Goal: Transaction & Acquisition: Purchase product/service

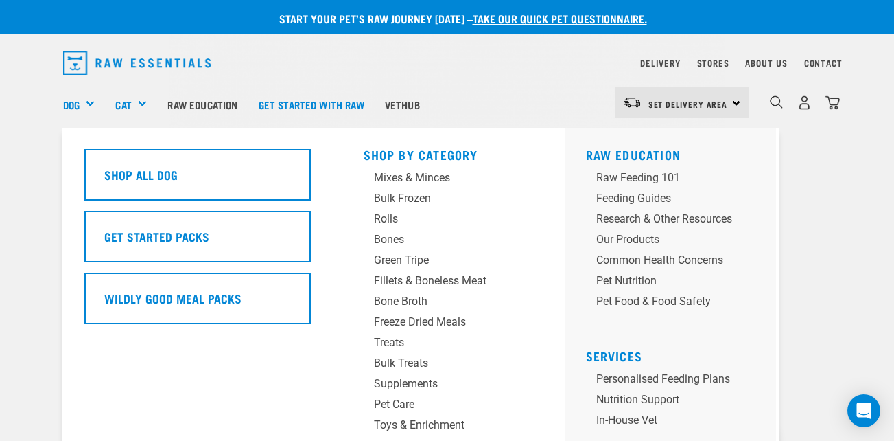
click at [89, 108] on div "Dog" at bounding box center [84, 104] width 43 height 55
click at [91, 106] on div "Dog" at bounding box center [84, 104] width 43 height 55
click at [86, 103] on div "Dog" at bounding box center [84, 104] width 43 height 55
click at [91, 104] on div "Dog" at bounding box center [84, 104] width 43 height 55
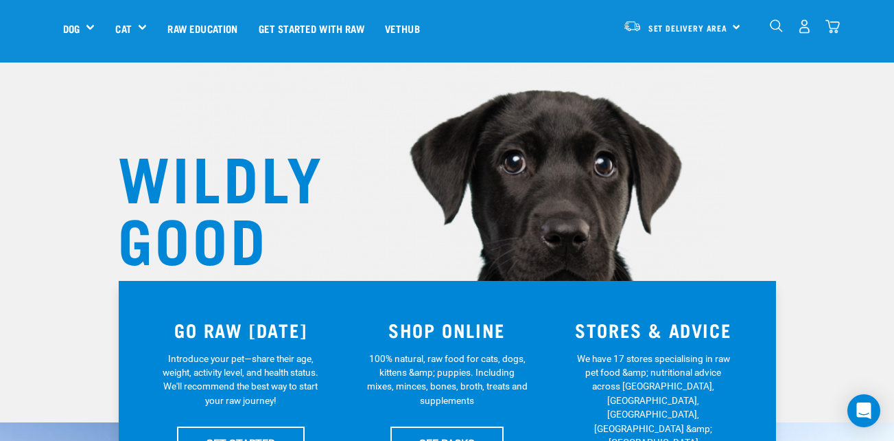
scroll to position [69, 0]
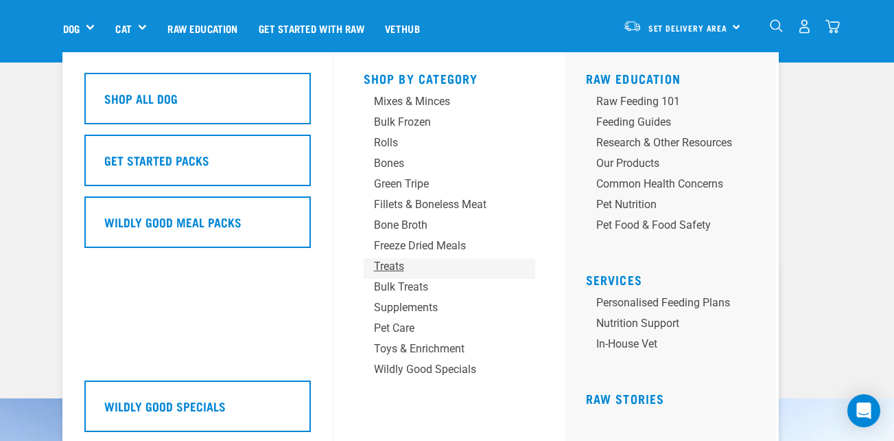
click at [386, 268] on div "Treats" at bounding box center [438, 266] width 128 height 16
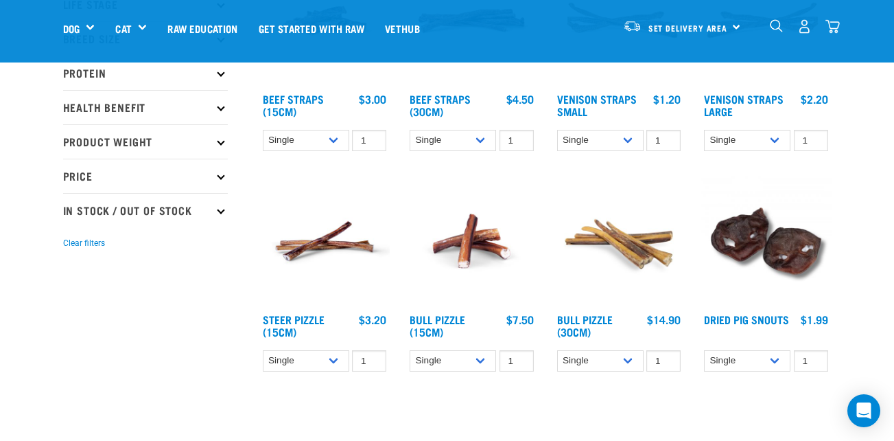
scroll to position [275, 0]
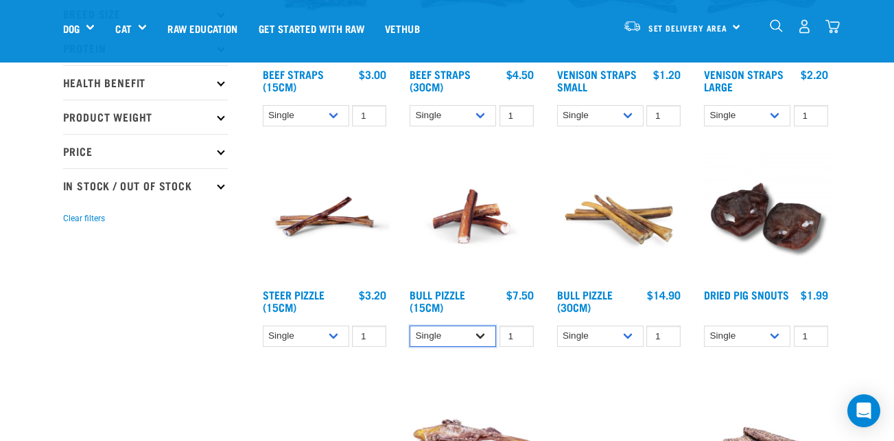
click at [480, 333] on select "Single 10 per pack 25 per pack" at bounding box center [453, 335] width 86 height 21
click at [410, 325] on select "Single 10 per pack 25 per pack" at bounding box center [453, 335] width 86 height 21
click at [479, 335] on select "Single 10 per pack 25 per pack" at bounding box center [453, 335] width 86 height 21
click at [410, 325] on select "Single 10 per pack 25 per pack" at bounding box center [453, 335] width 86 height 21
click at [477, 329] on select "Single 10 per pack 25 per pack" at bounding box center [453, 335] width 86 height 21
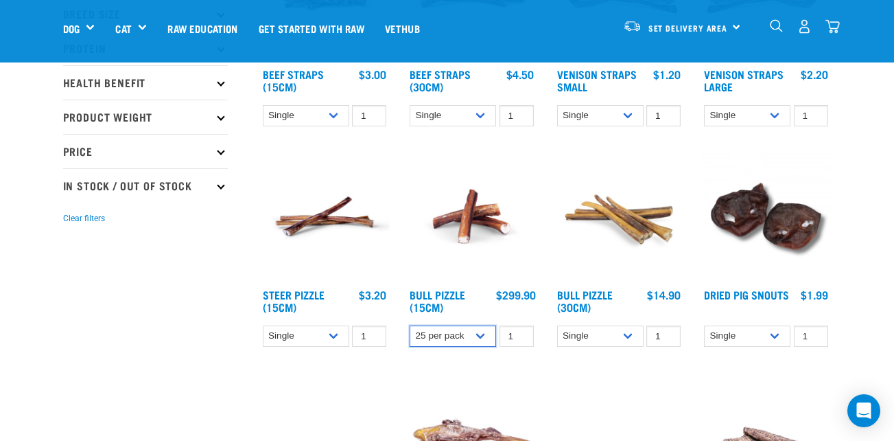
click at [410, 325] on select "Single 10 per pack 25 per pack" at bounding box center [453, 335] width 86 height 21
drag, startPoint x: 484, startPoint y: 334, endPoint x: 474, endPoint y: 347, distance: 16.6
click at [484, 333] on select "Single 10 per pack 25 per pack" at bounding box center [453, 335] width 86 height 21
select select "443099"
click at [410, 325] on select "Single 10 per pack 25 per pack" at bounding box center [453, 335] width 86 height 21
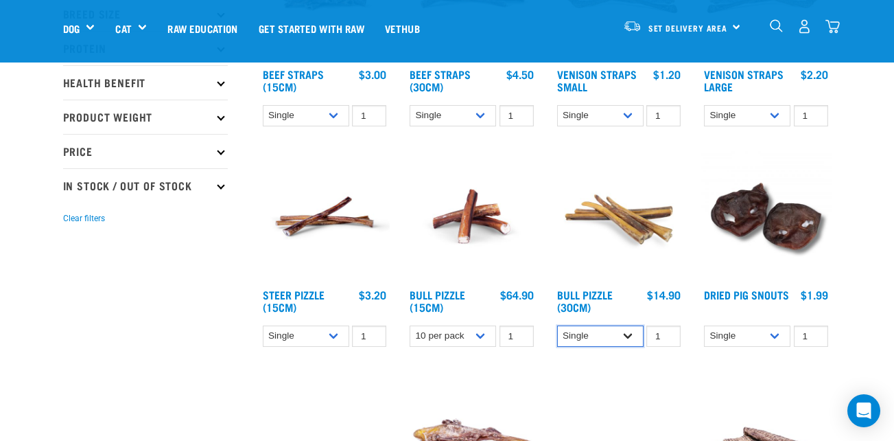
click at [632, 337] on select "Single 10 per pack 25 per pack" at bounding box center [600, 335] width 86 height 21
select select "682002"
click at [557, 325] on select "Single 10 per pack 25 per pack" at bounding box center [600, 335] width 86 height 21
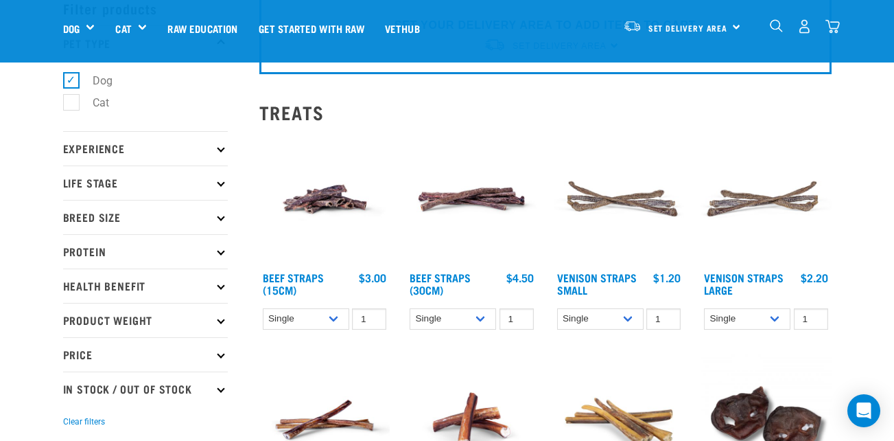
scroll to position [69, 0]
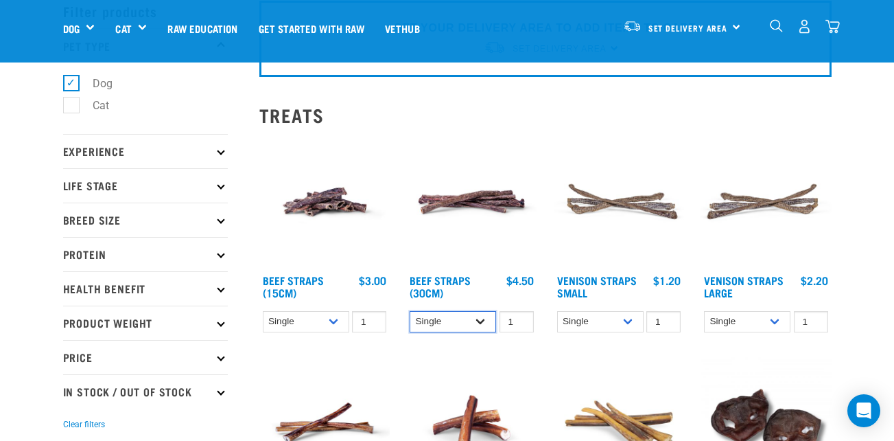
click at [488, 325] on select "Single 6 per pack 25 per pack" at bounding box center [453, 321] width 86 height 21
select select "251920"
click at [410, 311] on select "Single 6 per pack 25 per pack" at bounding box center [453, 321] width 86 height 21
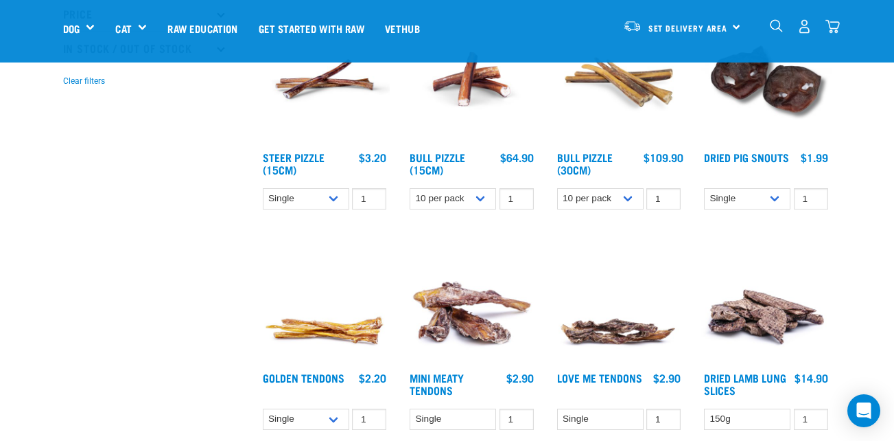
scroll to position [480, 0]
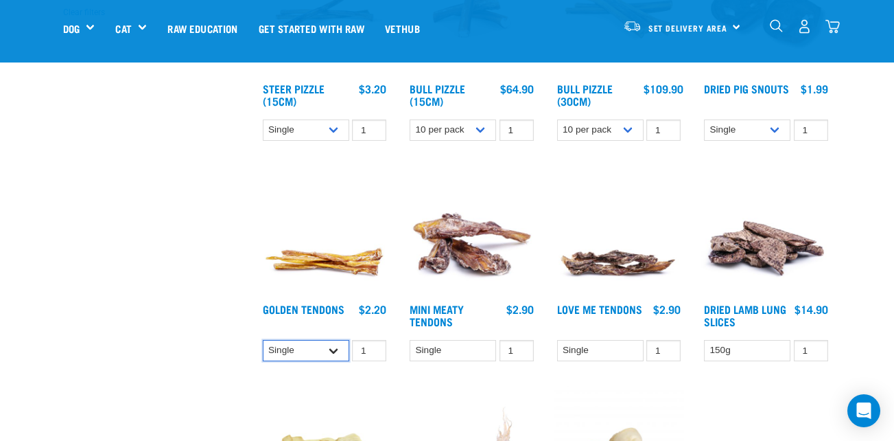
click at [334, 355] on select "Single 10 per pack 25 per pack" at bounding box center [306, 350] width 86 height 21
click at [263, 340] on select "Single 10 per pack 25 per pack" at bounding box center [306, 350] width 86 height 21
click at [337, 349] on select "Single 10 per pack 25 per pack" at bounding box center [306, 350] width 86 height 21
select select "682012"
click at [263, 340] on select "Single 10 per pack 25 per pack" at bounding box center [306, 350] width 86 height 21
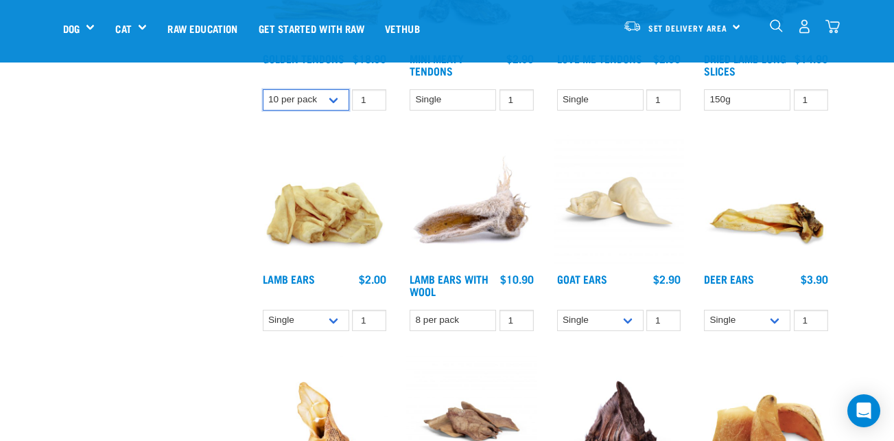
scroll to position [755, 0]
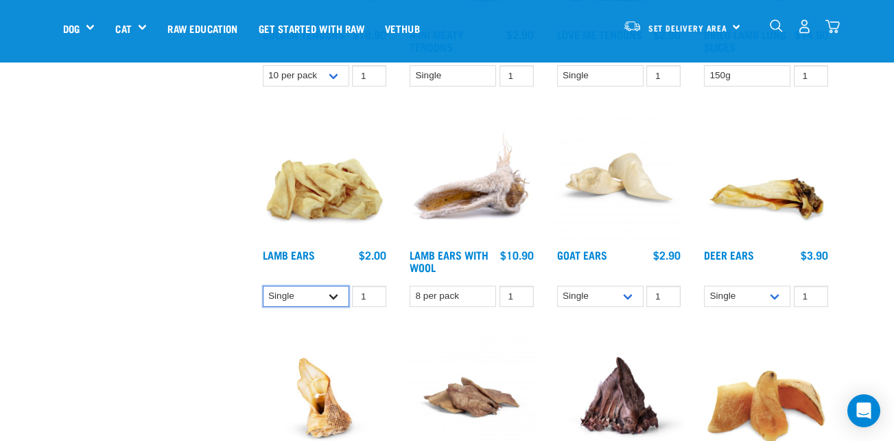
click at [336, 297] on select "Single 10 per pack" at bounding box center [306, 295] width 86 height 21
select select "800"
click at [263, 285] on select "Single 10 per pack" at bounding box center [306, 295] width 86 height 21
click at [634, 300] on select "Single 10 per pack 25 per pack" at bounding box center [600, 295] width 86 height 21
select select "682005"
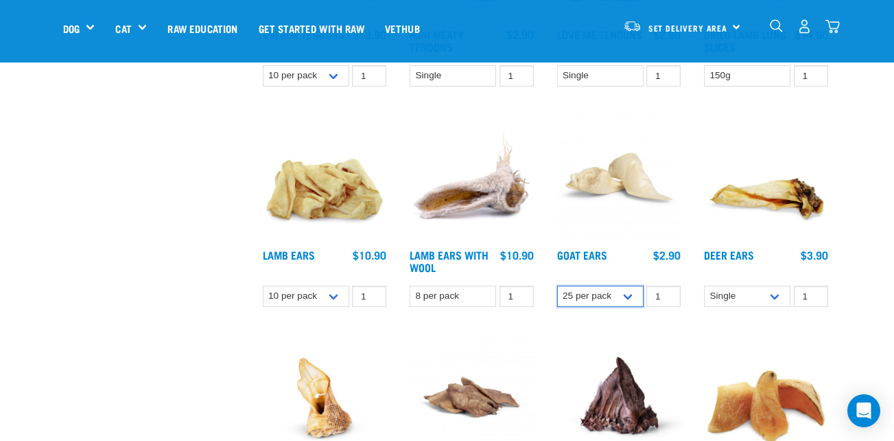
click at [557, 285] on select "Single 10 per pack 25 per pack" at bounding box center [600, 295] width 86 height 21
click at [774, 296] on select "Single 3 per pack 10 per pack" at bounding box center [747, 295] width 86 height 21
select select "682021"
click at [704, 285] on select "Single 3 per pack 10 per pack" at bounding box center [747, 295] width 86 height 21
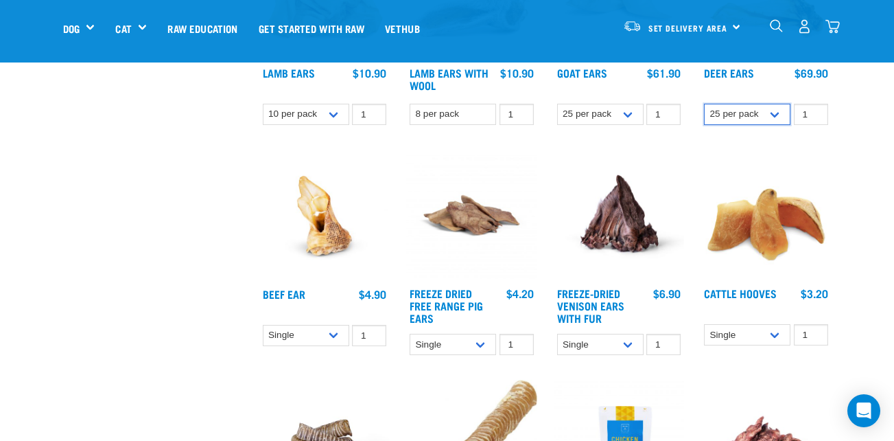
scroll to position [961, 0]
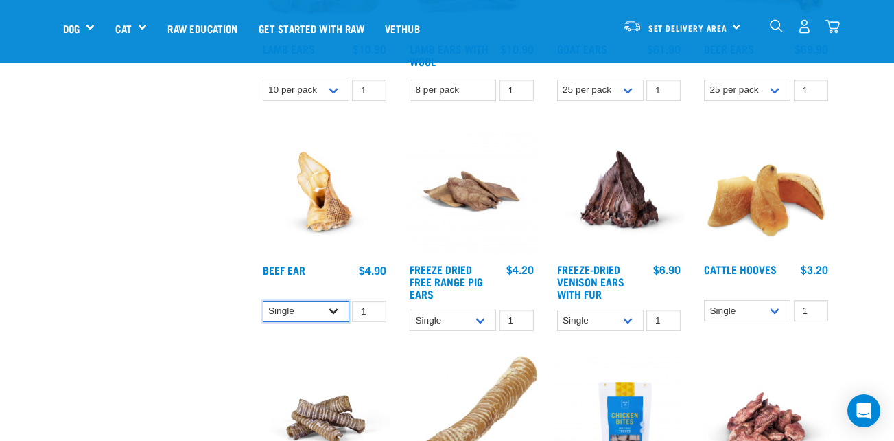
drag, startPoint x: 334, startPoint y: 312, endPoint x: 331, endPoint y: 321, distance: 10.0
click at [334, 312] on select "Single 10 per pack 25 per pack" at bounding box center [306, 311] width 86 height 21
select select "682020"
click at [263, 301] on select "Single 10 per pack 25 per pack" at bounding box center [306, 311] width 86 height 21
click at [478, 321] on select "Single 10 per pack 25 per pack" at bounding box center [453, 320] width 86 height 21
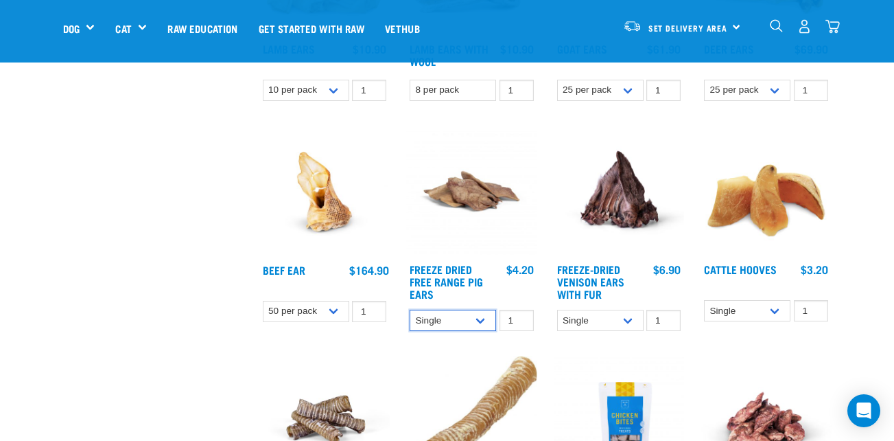
select select "235894"
click at [410, 310] on select "Single 10 per pack 25 per pack" at bounding box center [453, 320] width 86 height 21
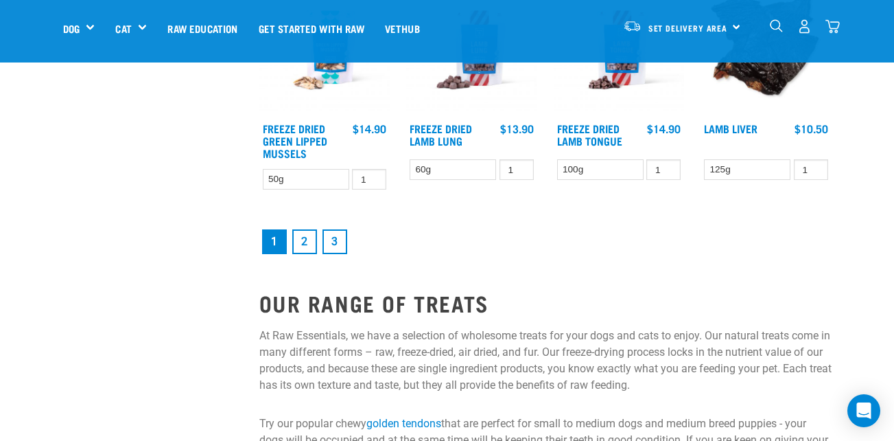
scroll to position [1784, 0]
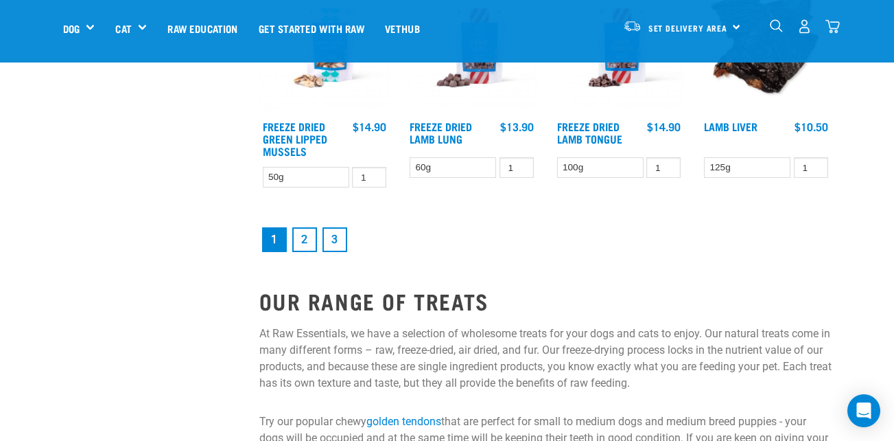
click at [301, 230] on link "2" at bounding box center [304, 239] width 25 height 25
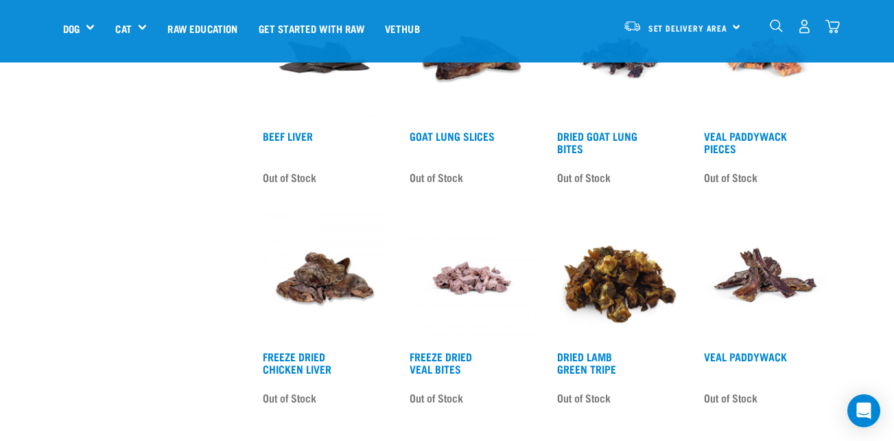
scroll to position [1647, 0]
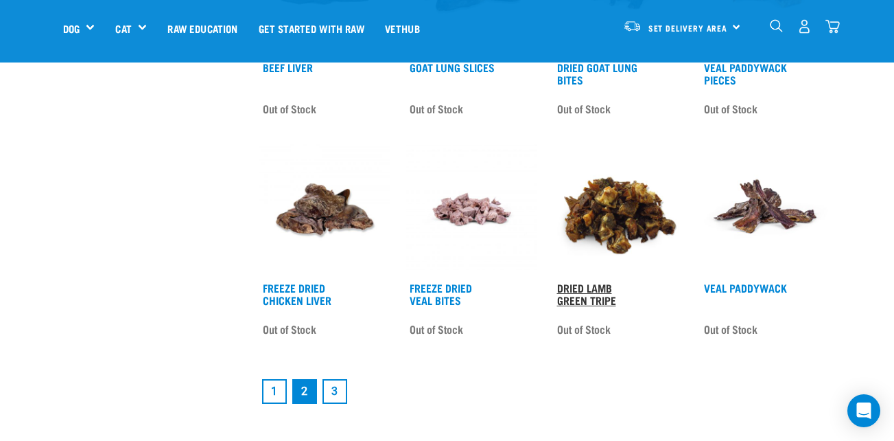
click at [570, 285] on link "Dried Lamb Green Tripe" at bounding box center [586, 293] width 59 height 19
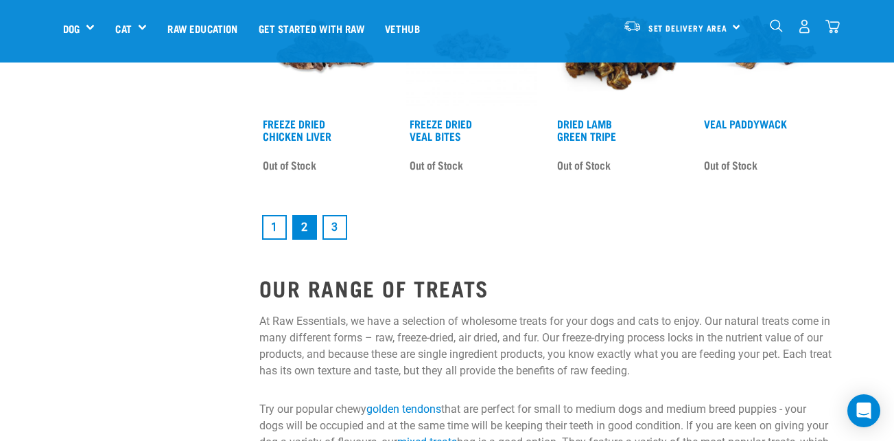
scroll to position [1813, 0]
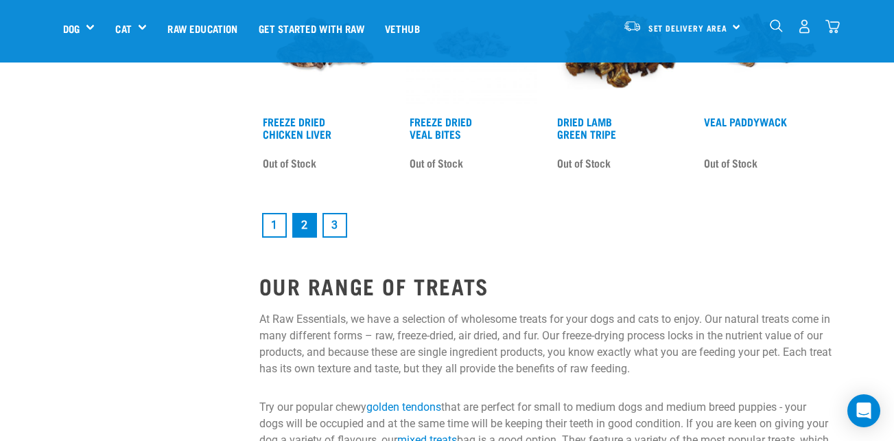
click at [338, 225] on link "3" at bounding box center [335, 225] width 25 height 25
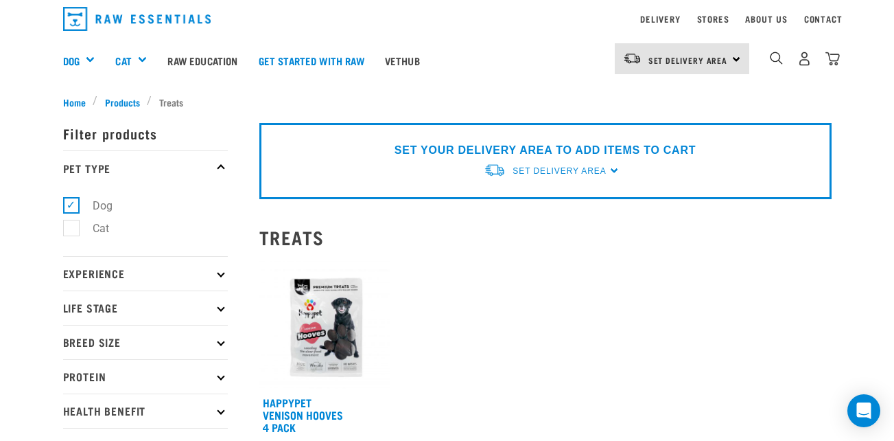
scroll to position [69, 0]
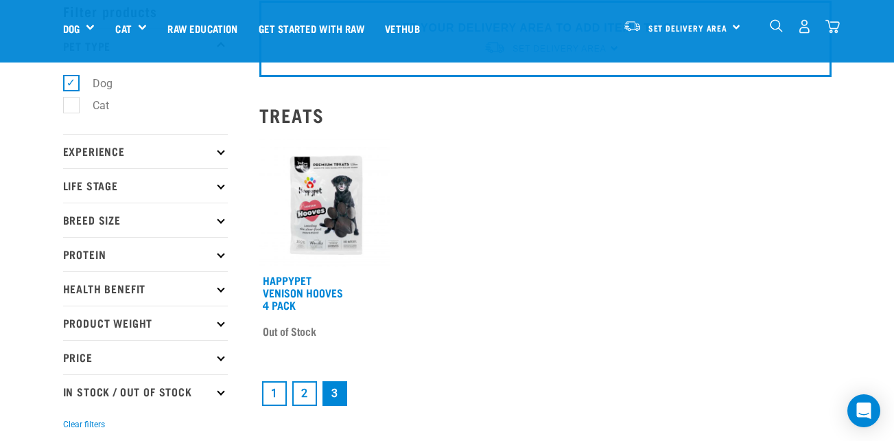
click at [264, 388] on link "1" at bounding box center [274, 393] width 25 height 25
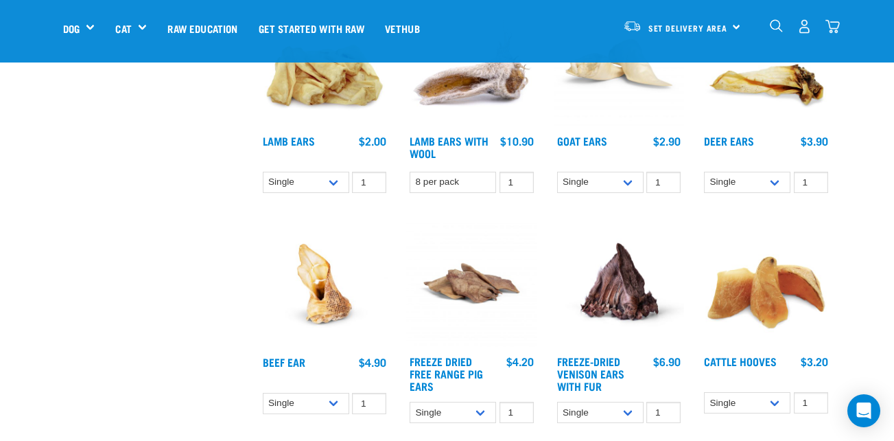
scroll to position [892, 0]
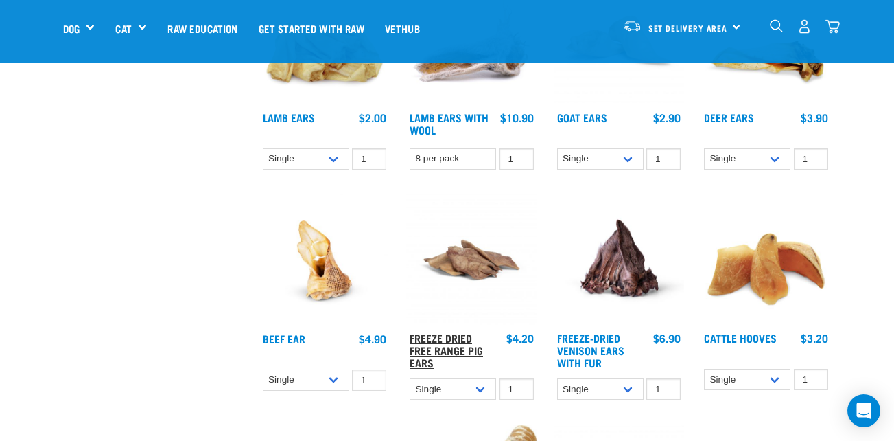
click at [443, 345] on link "Freeze Dried Free Range Pig Ears" at bounding box center [446, 349] width 73 height 31
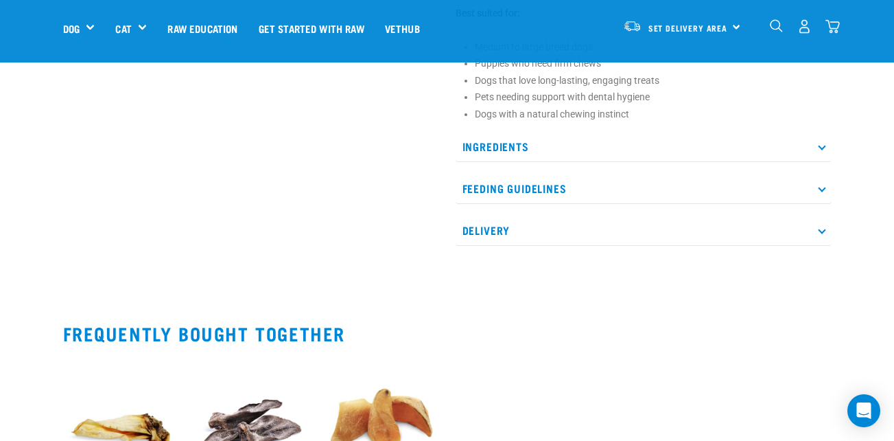
scroll to position [686, 0]
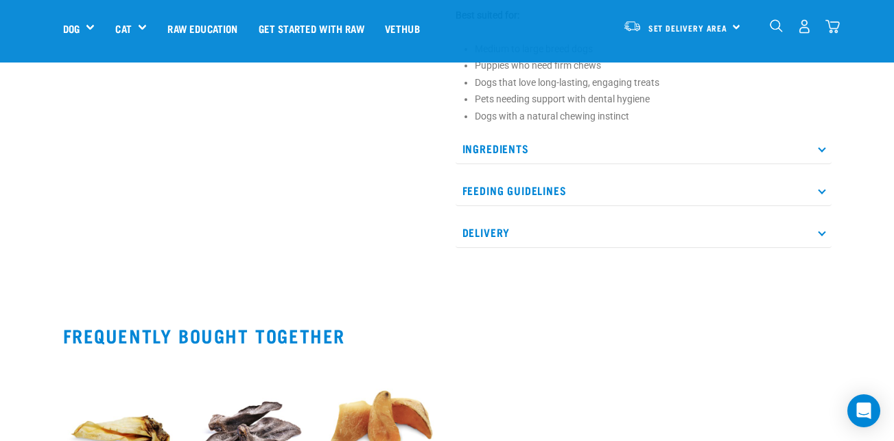
click at [828, 148] on p "Ingredients" at bounding box center [644, 148] width 376 height 31
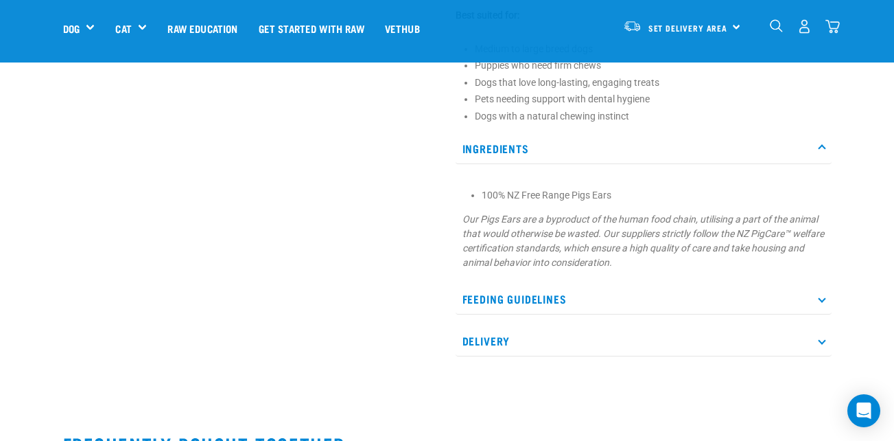
click at [828, 148] on p "Ingredients" at bounding box center [644, 148] width 376 height 31
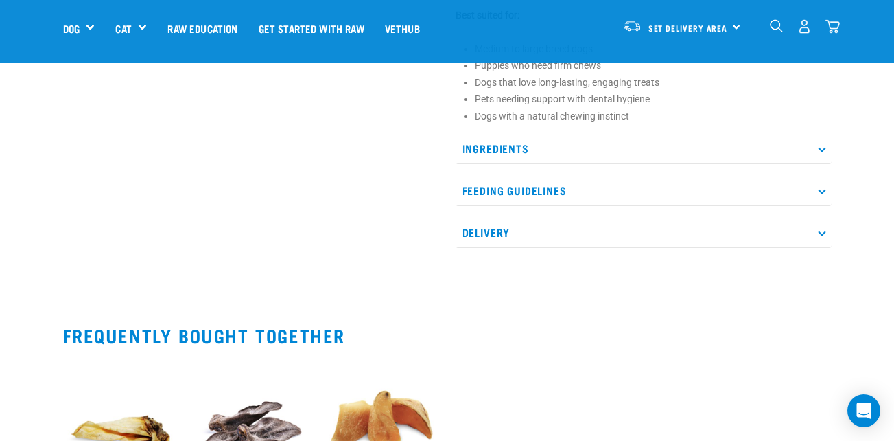
click at [820, 185] on p "Feeding Guidelines" at bounding box center [644, 190] width 376 height 31
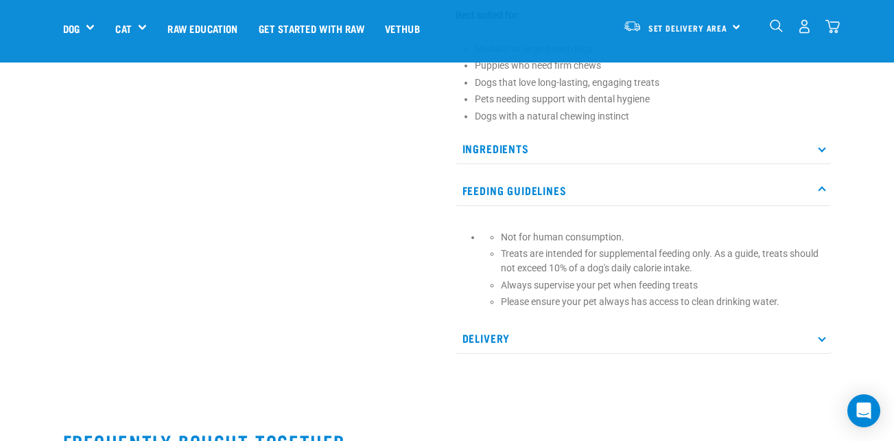
click at [821, 183] on p "Feeding Guidelines" at bounding box center [644, 190] width 376 height 31
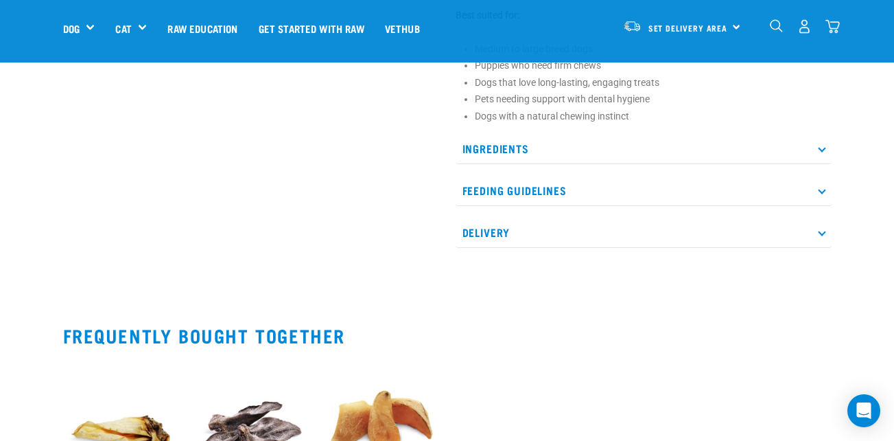
click at [819, 231] on icon at bounding box center [822, 232] width 8 height 8
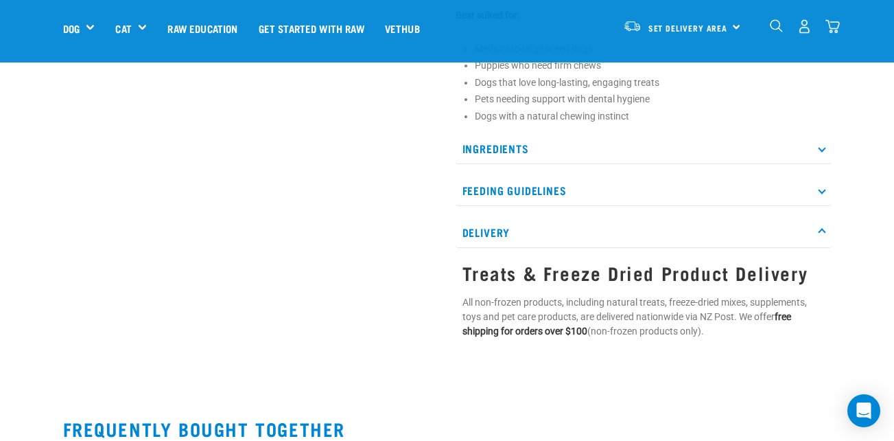
click at [821, 227] on p "Delivery" at bounding box center [644, 232] width 376 height 31
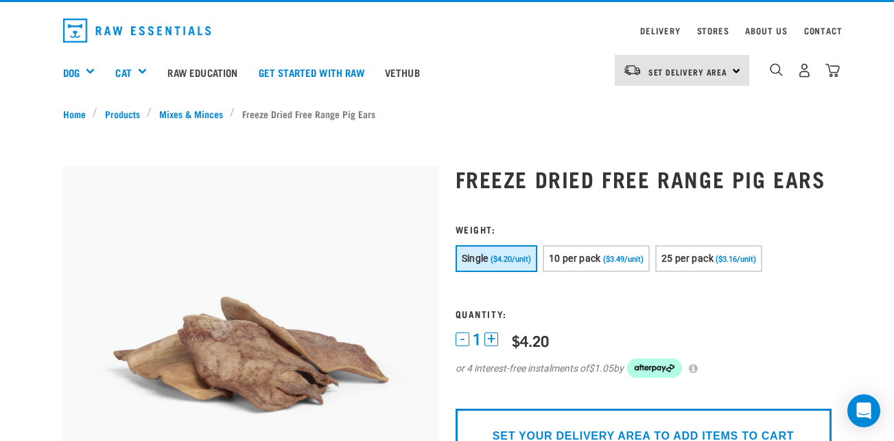
scroll to position [0, 0]
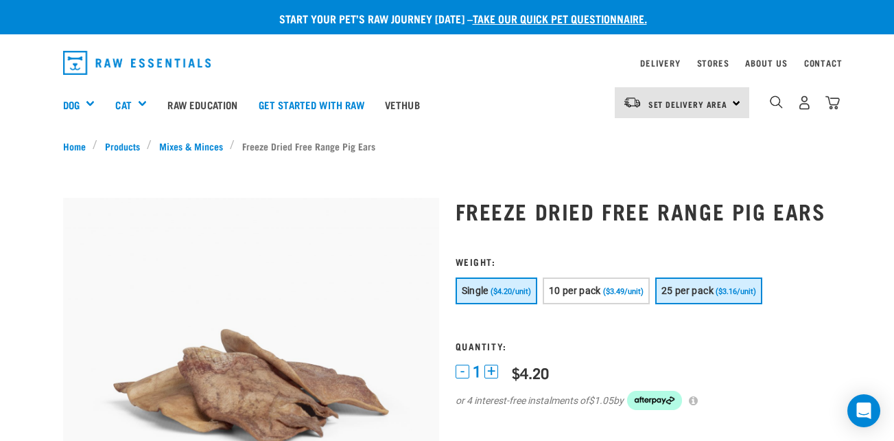
click at [716, 292] on button "25 per pack ($3.16/unit)" at bounding box center [708, 290] width 107 height 27
click at [489, 370] on button "+" at bounding box center [492, 371] width 14 height 14
click at [641, 366] on div "2 - 2 + 0 100 0 100 0 100 0 100 $4.20 or 4 interest-free instalments of $19.73 …" at bounding box center [644, 394] width 376 height 65
click at [460, 372] on button "-" at bounding box center [463, 371] width 14 height 14
click at [615, 360] on form at bounding box center [644, 341] width 376 height 171
